Goal: Obtain resource: Download file/media

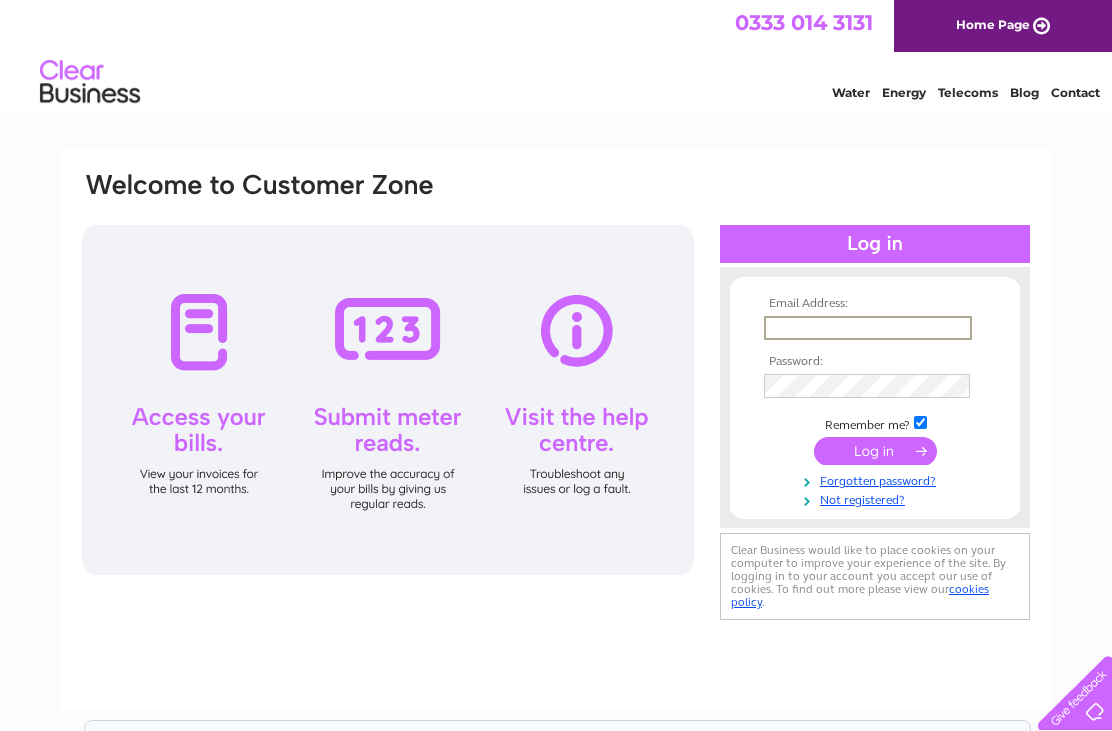
type input "[EMAIL_ADDRESS][DOMAIN_NAME]"
click at [875, 452] on input "submit" at bounding box center [875, 449] width 123 height 28
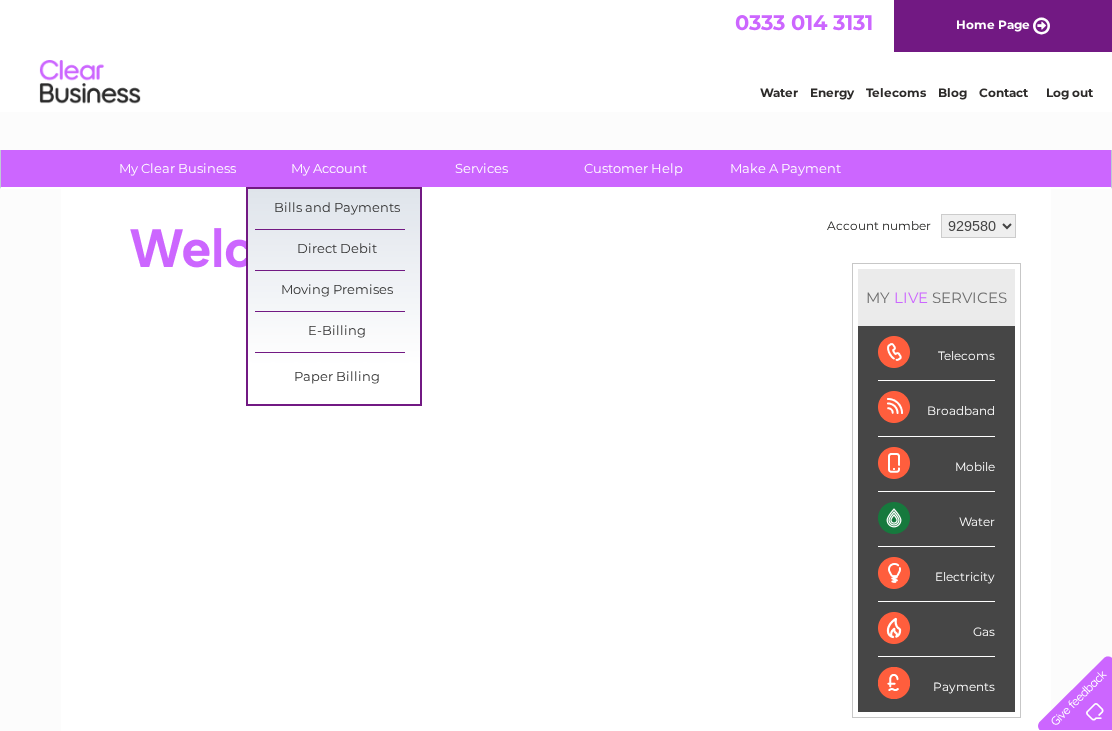
click at [344, 202] on link "Bills and Payments" at bounding box center [337, 209] width 165 height 40
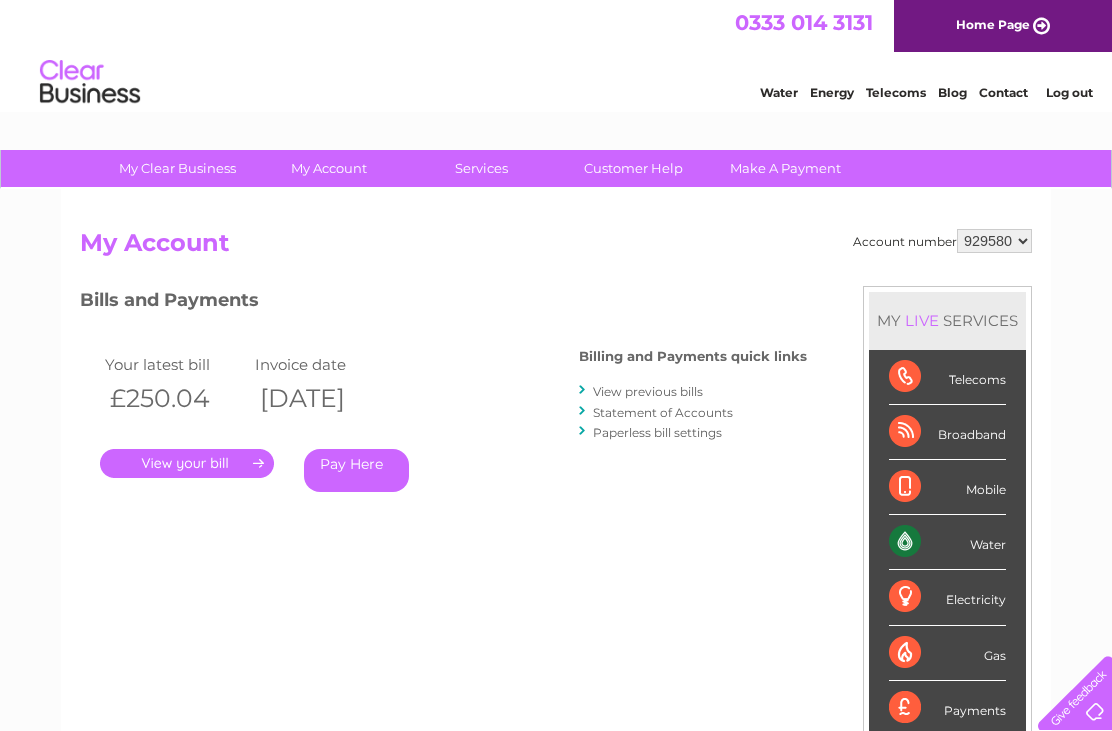
click at [182, 473] on link "." at bounding box center [187, 463] width 174 height 29
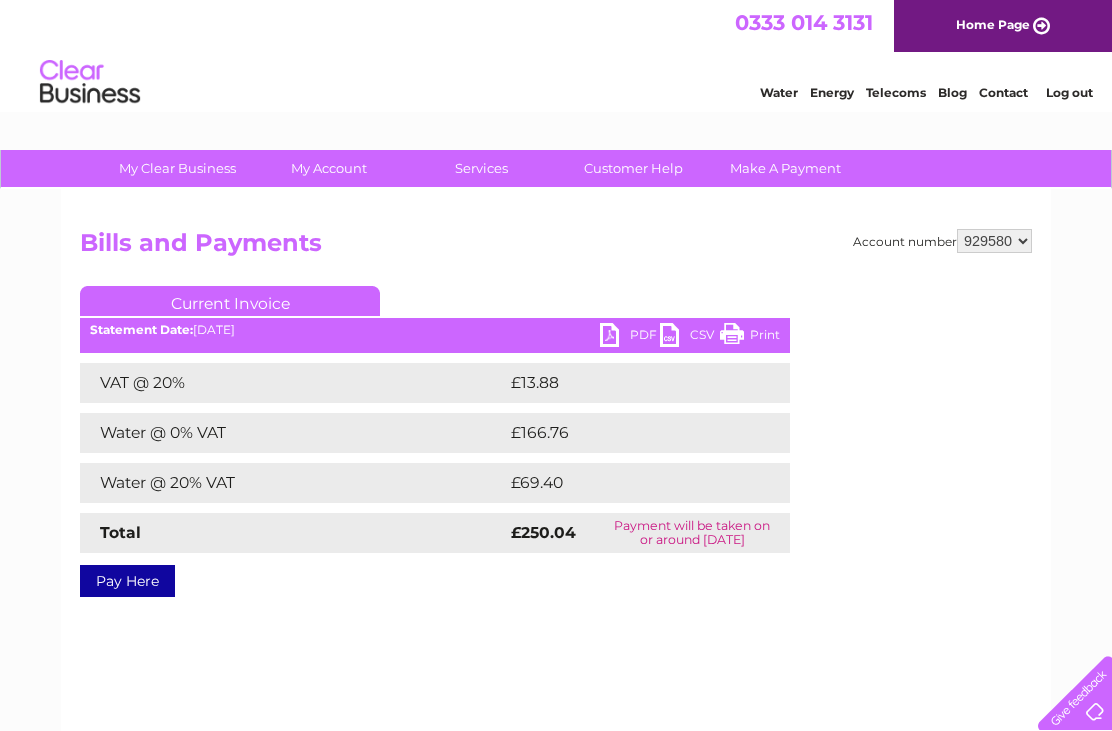
click at [614, 338] on link "PDF" at bounding box center [630, 337] width 60 height 29
click at [1023, 239] on select "929580 929780" at bounding box center [994, 241] width 75 height 24
select select "929780"
click at [1022, 247] on select "929580 929780" at bounding box center [994, 241] width 75 height 24
click at [621, 331] on link "PDF" at bounding box center [630, 337] width 60 height 29
